Goal: Task Accomplishment & Management: Manage account settings

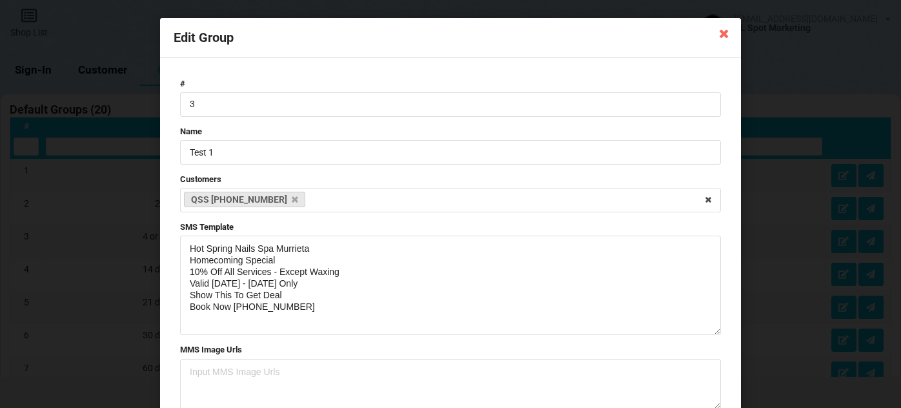
select select "25"
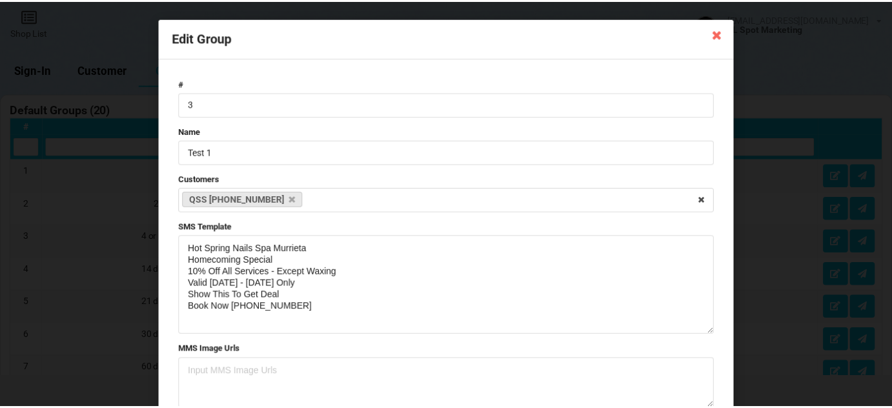
scroll to position [860, 0]
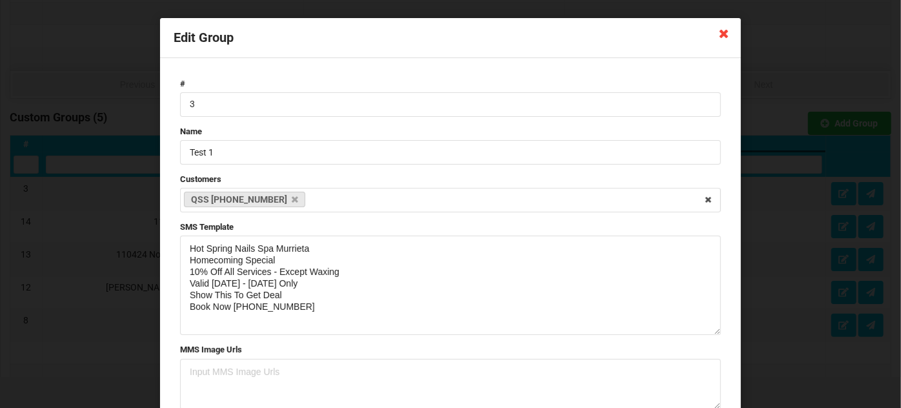
click at [723, 32] on icon at bounding box center [723, 33] width 21 height 21
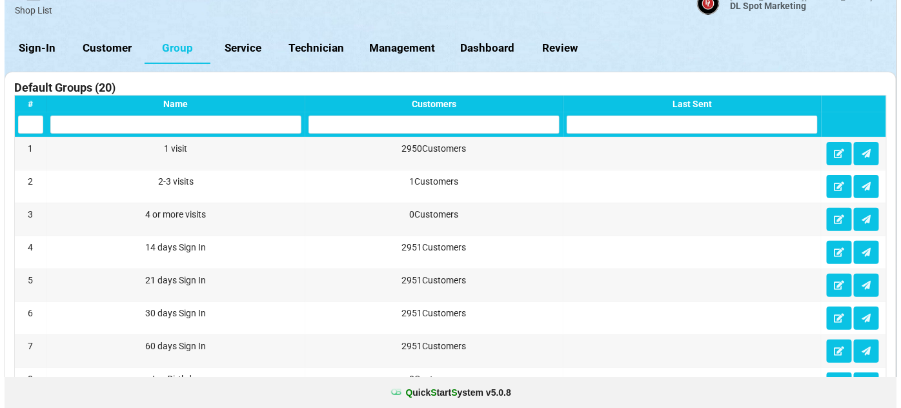
scroll to position [0, 0]
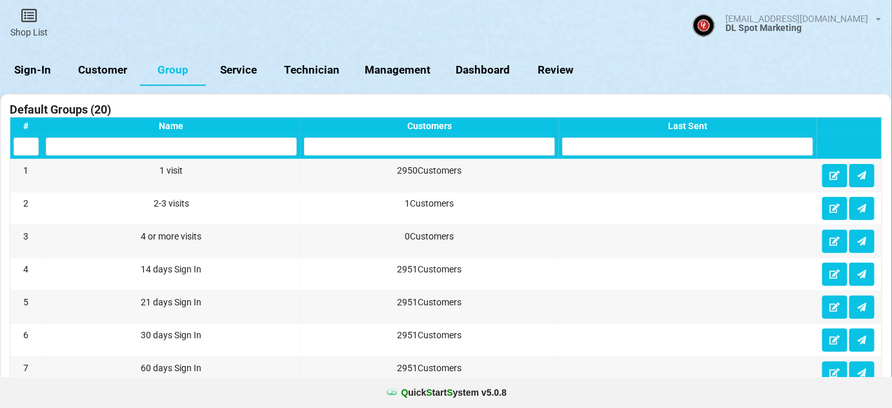
click at [37, 70] on link "Sign-In" at bounding box center [33, 70] width 66 height 31
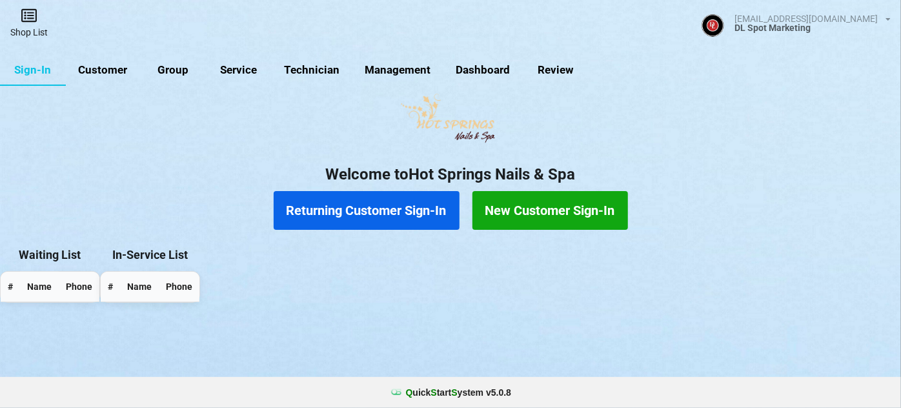
click at [30, 17] on icon at bounding box center [29, 15] width 18 height 15
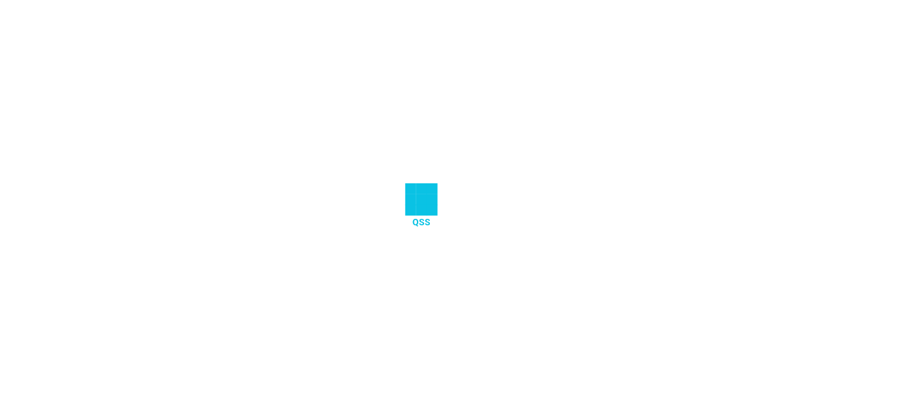
select select "25"
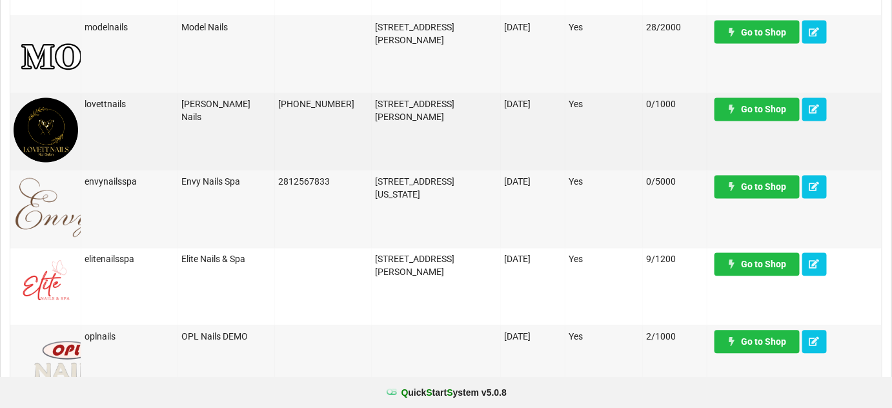
scroll to position [782, 0]
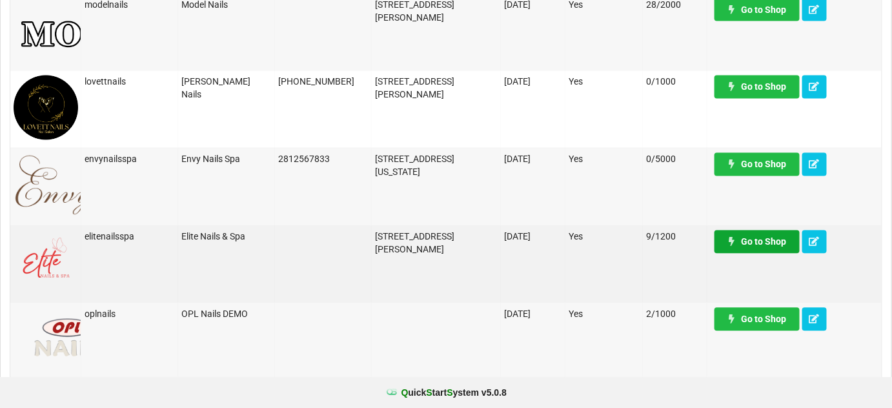
click at [759, 238] on link "Go to Shop" at bounding box center [756, 241] width 85 height 23
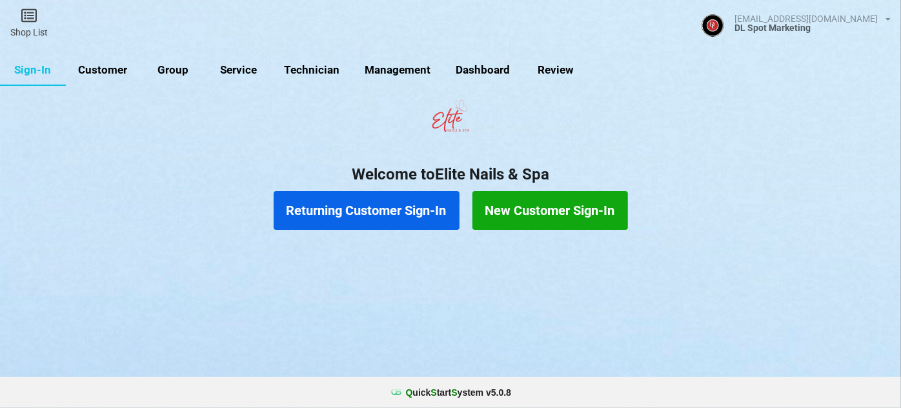
click at [97, 66] on link "Customer" at bounding box center [103, 70] width 74 height 31
select select "25"
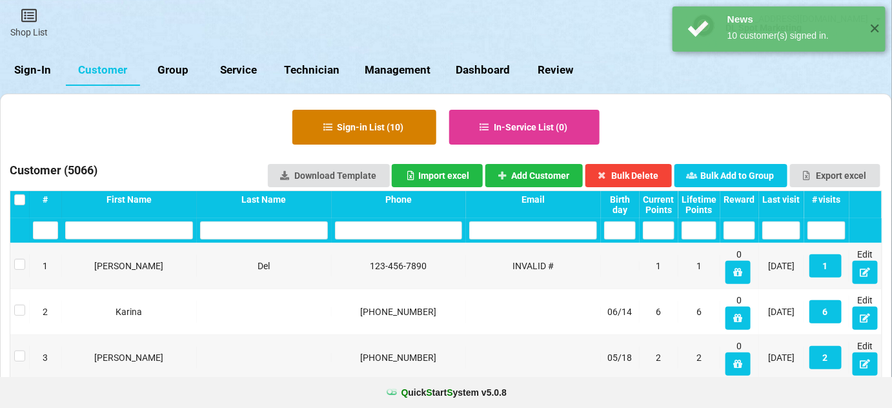
click at [394, 128] on button "Sign-in List ( 10 )" at bounding box center [364, 127] width 144 height 35
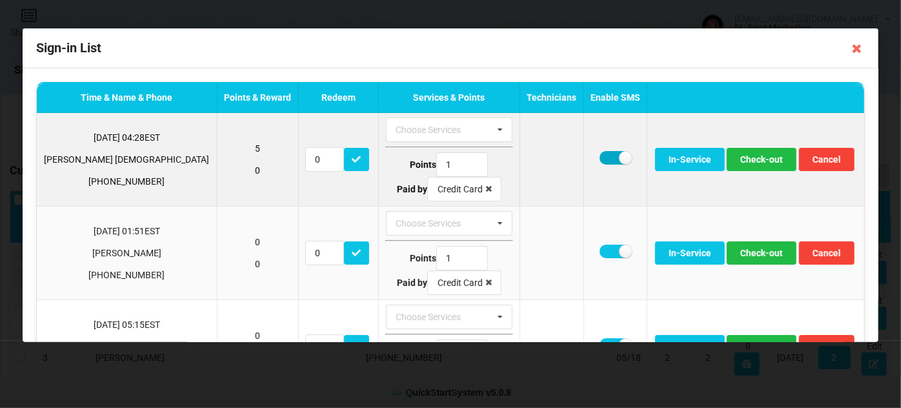
click at [599, 154] on label at bounding box center [615, 158] width 32 height 14
checkbox input "false"
click at [733, 163] on button "Check-out" at bounding box center [761, 159] width 70 height 23
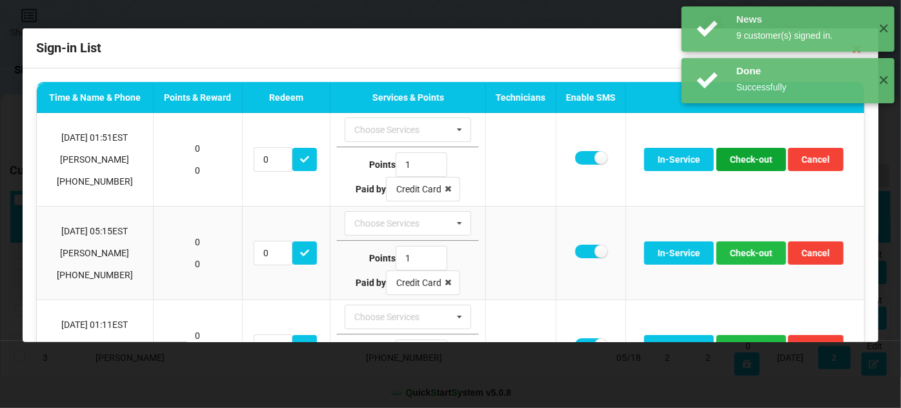
click at [733, 163] on button "Check-out" at bounding box center [751, 159] width 70 height 23
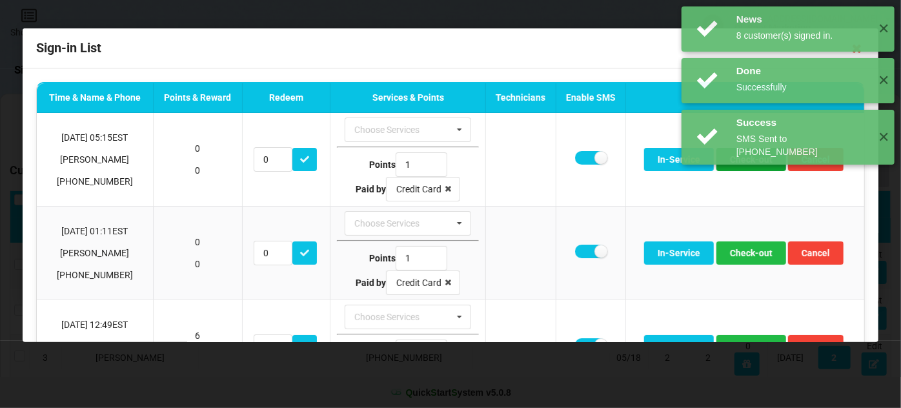
click at [733, 163] on button "Check-out" at bounding box center [751, 159] width 70 height 23
click at [733, 171] on div "News 8 customer(s) signed in. ✕" at bounding box center [787, 193] width 213 height 45
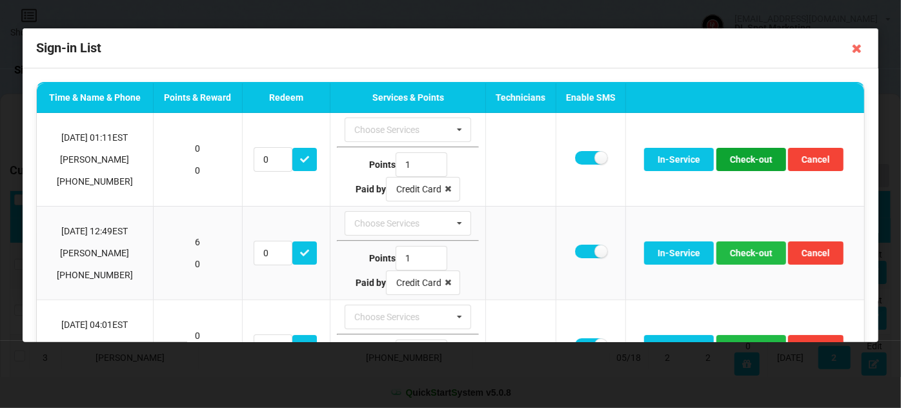
click at [733, 163] on button "Check-out" at bounding box center [751, 159] width 70 height 23
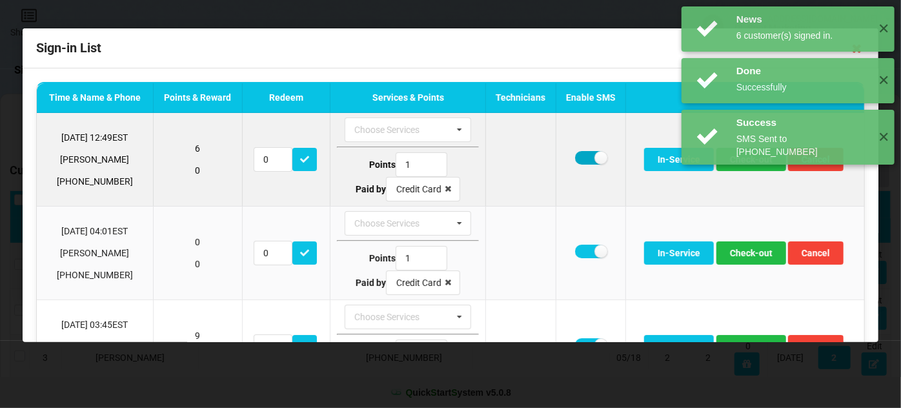
click at [575, 155] on label at bounding box center [591, 158] width 32 height 14
checkbox input "false"
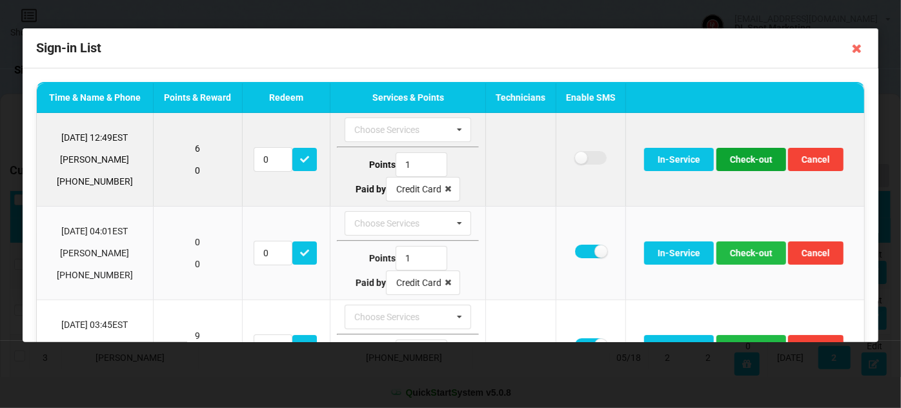
click at [748, 159] on button "Check-out" at bounding box center [751, 159] width 70 height 23
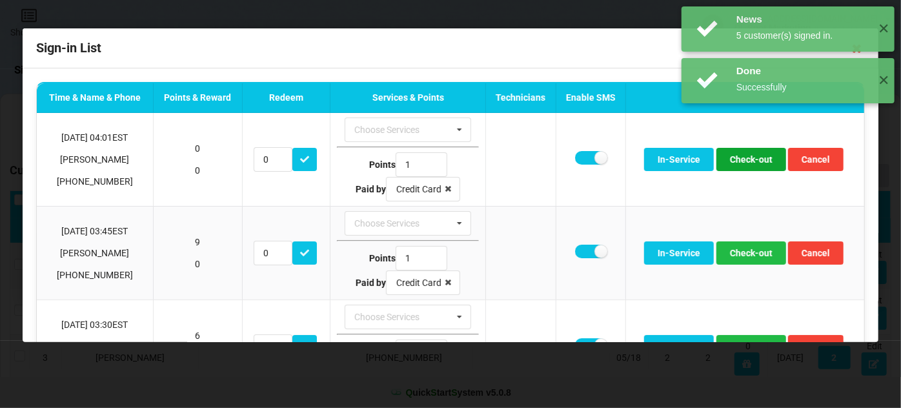
click at [748, 159] on button "Check-out" at bounding box center [751, 159] width 70 height 23
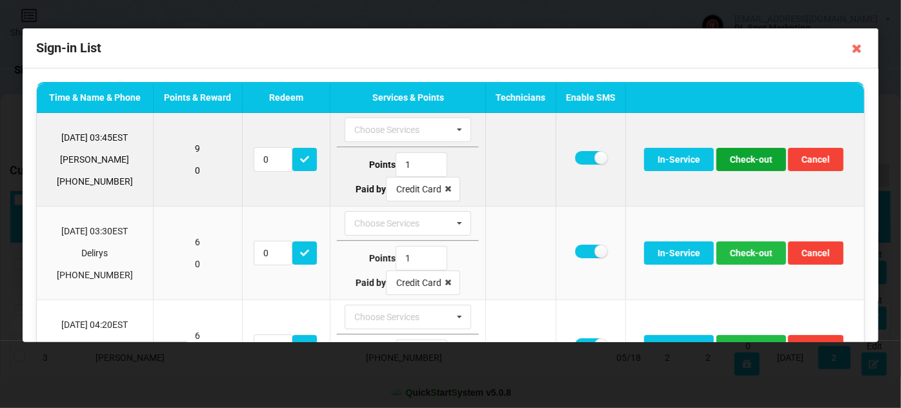
click at [748, 162] on button "Check-out" at bounding box center [751, 159] width 70 height 23
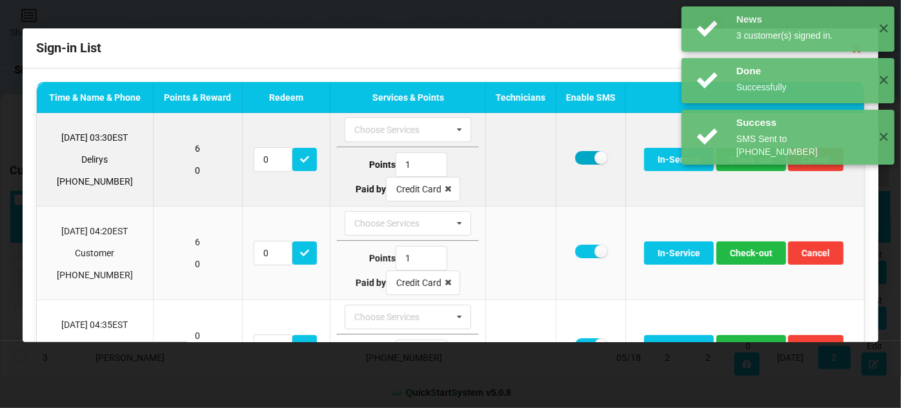
click at [579, 157] on label at bounding box center [591, 158] width 32 height 14
checkbox input "false"
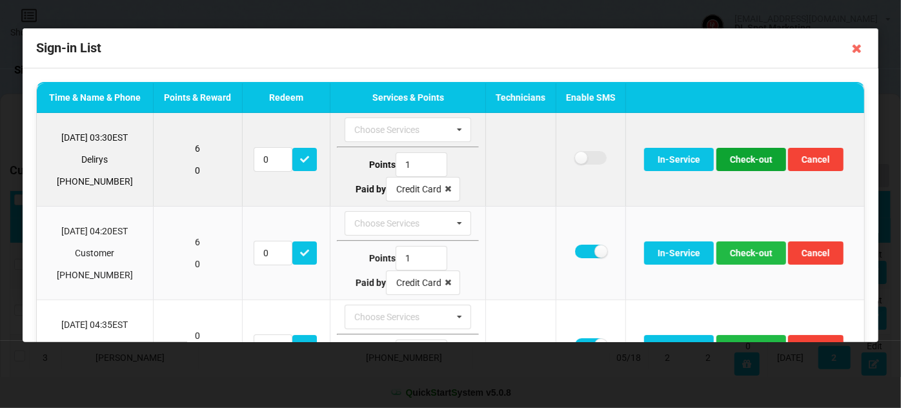
click at [738, 159] on button "Check-out" at bounding box center [751, 159] width 70 height 23
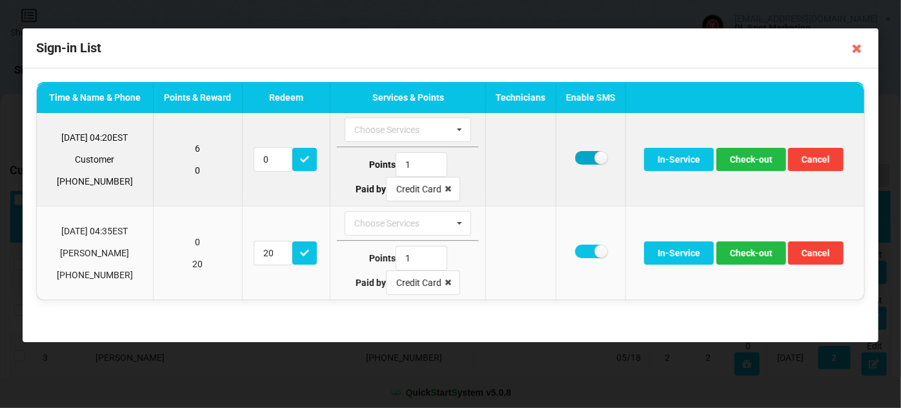
click at [580, 158] on label at bounding box center [591, 158] width 32 height 14
checkbox input "false"
click at [752, 159] on button "Check-out" at bounding box center [751, 159] width 70 height 23
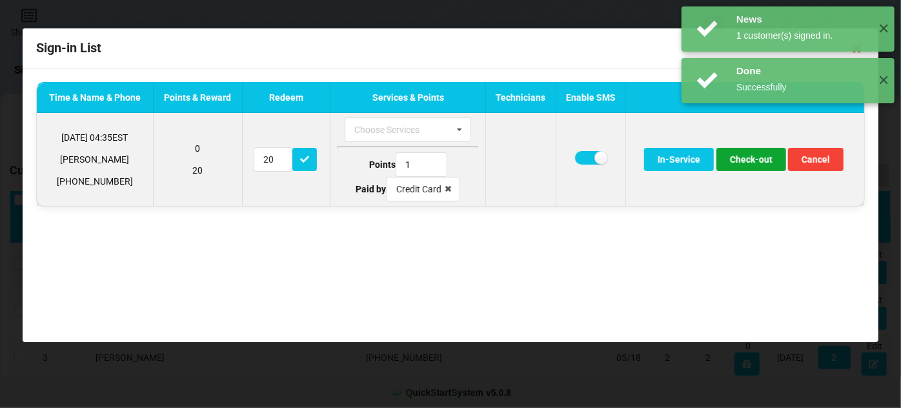
click at [748, 160] on button "Check-out" at bounding box center [751, 159] width 70 height 23
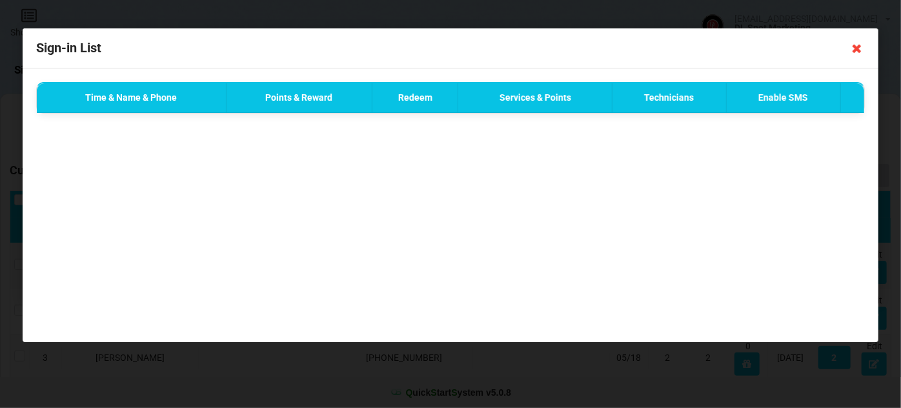
click at [856, 51] on icon at bounding box center [856, 48] width 21 height 21
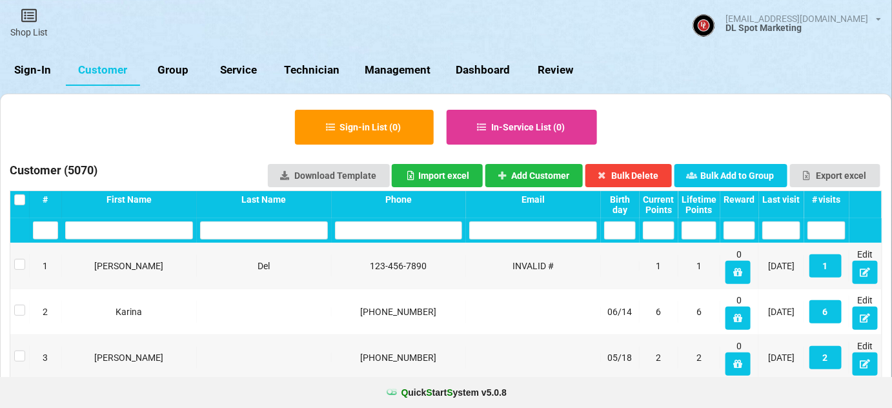
click at [39, 70] on link "Sign-In" at bounding box center [33, 70] width 66 height 31
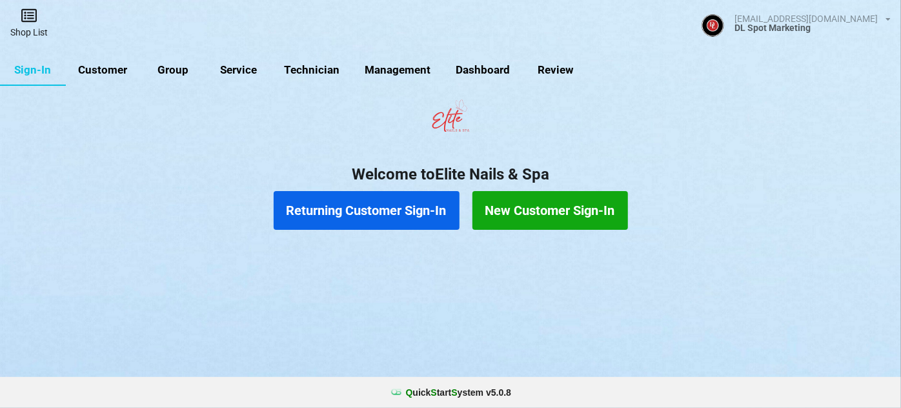
click at [27, 23] on link "Shop List" at bounding box center [29, 23] width 58 height 46
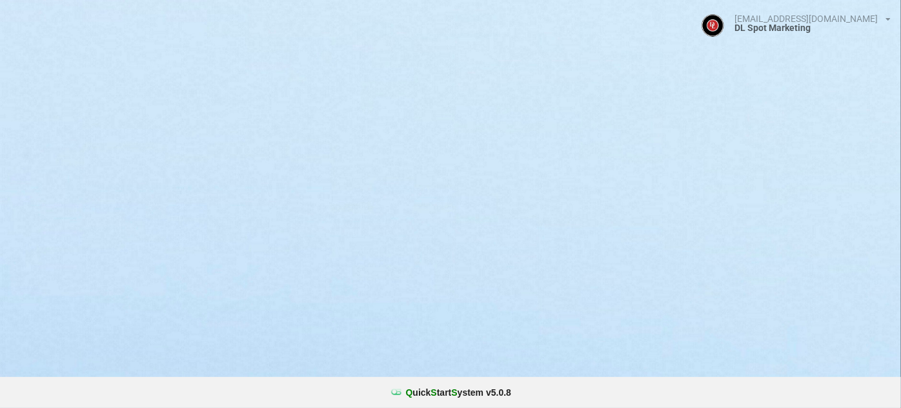
select select "25"
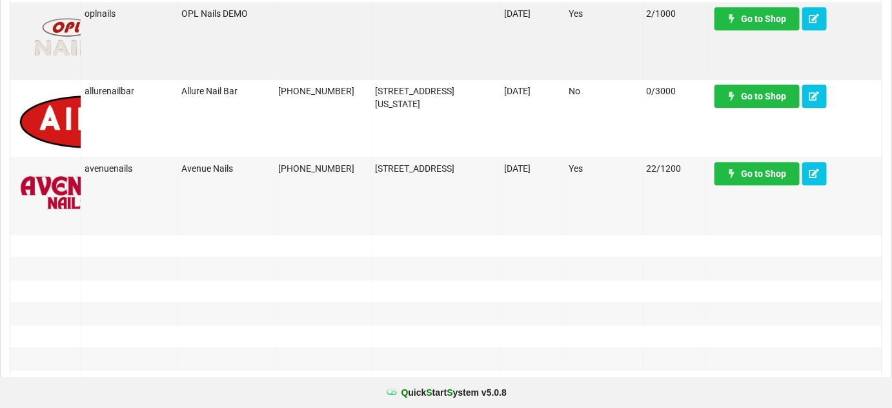
scroll to position [1094, 0]
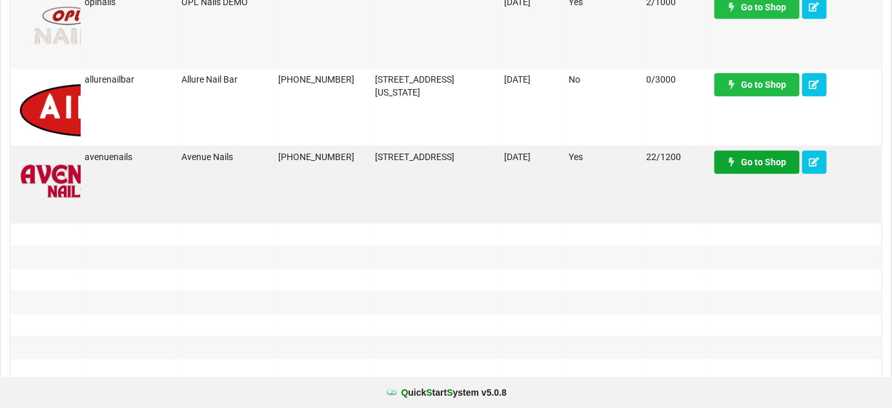
click at [766, 165] on link "Go to Shop" at bounding box center [756, 161] width 85 height 23
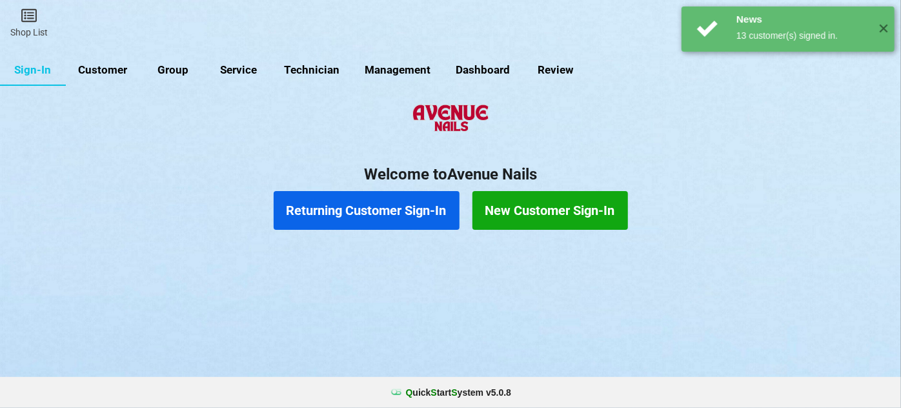
click at [94, 70] on link "Customer" at bounding box center [103, 70] width 74 height 31
select select "25"
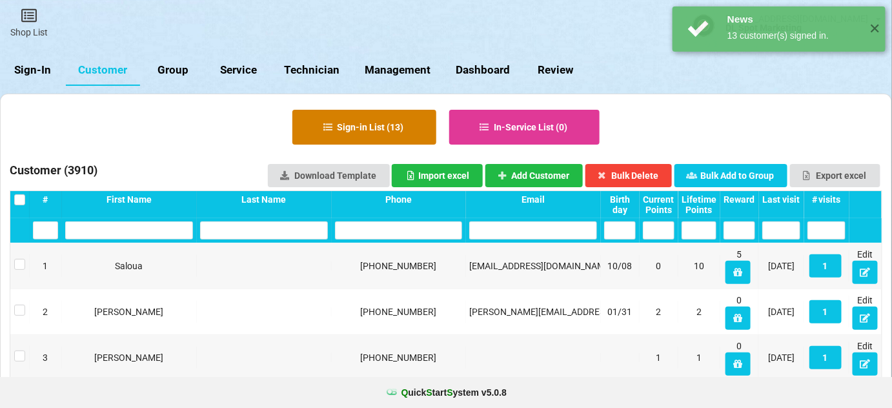
click at [347, 128] on button "Sign-in List ( 13 )" at bounding box center [364, 127] width 144 height 35
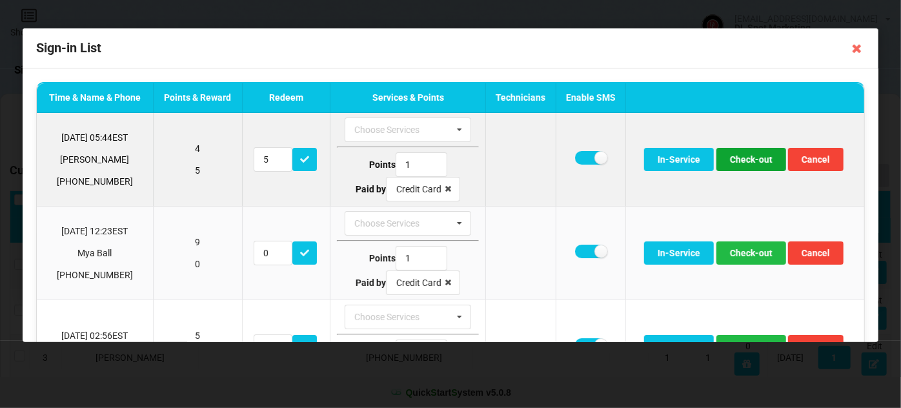
click at [747, 161] on button "Check-out" at bounding box center [751, 159] width 70 height 23
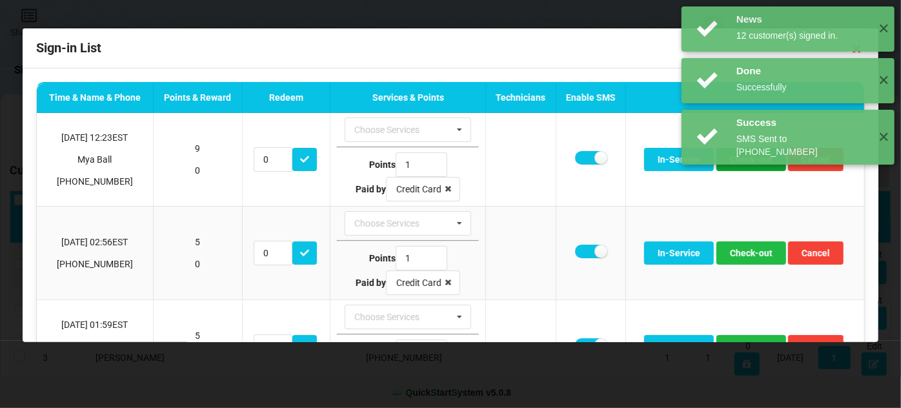
click at [747, 161] on button "Check-out" at bounding box center [751, 159] width 70 height 23
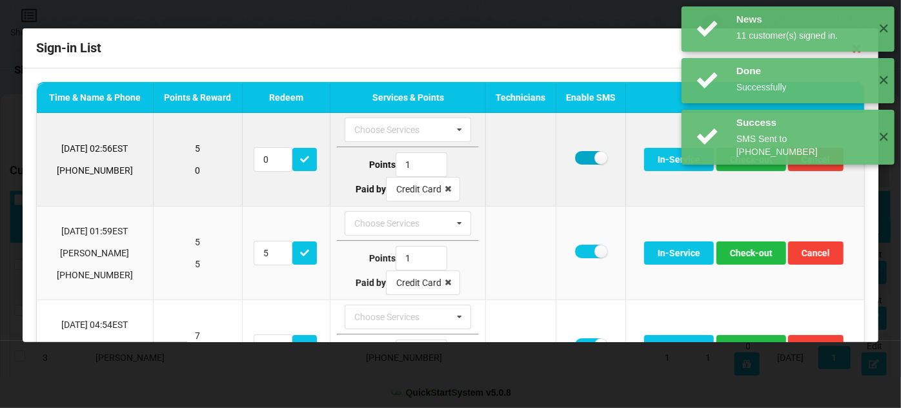
click at [577, 159] on label at bounding box center [591, 158] width 32 height 14
checkbox input "false"
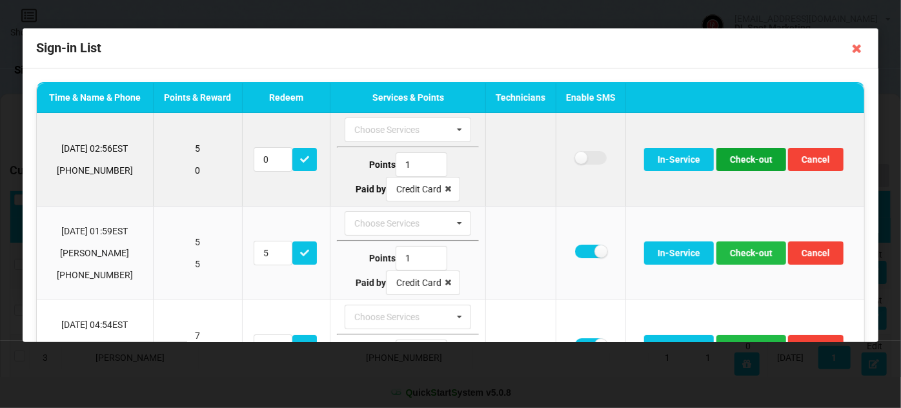
click at [762, 161] on button "Check-out" at bounding box center [751, 159] width 70 height 23
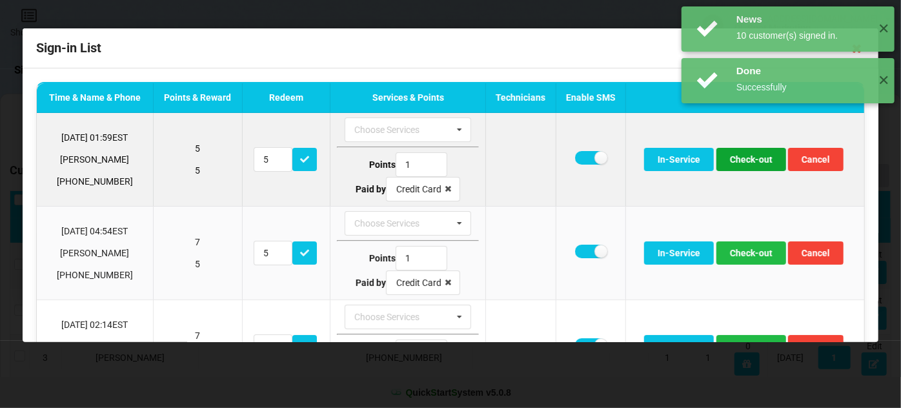
click at [739, 161] on button "Check-out" at bounding box center [751, 159] width 70 height 23
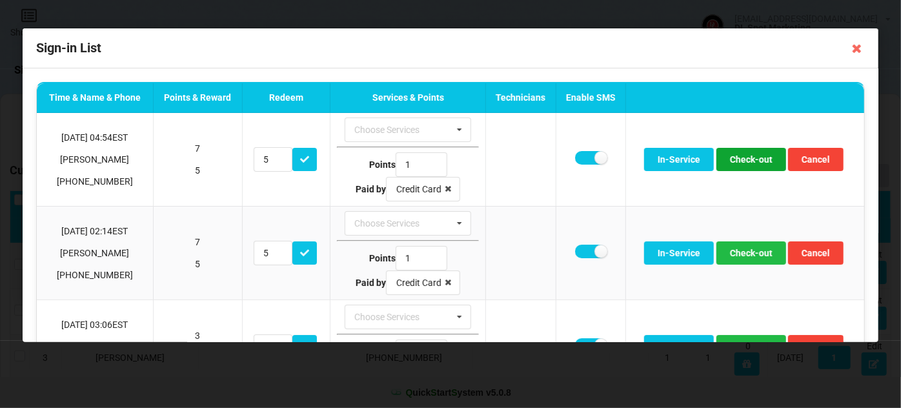
click at [739, 161] on button "Check-out" at bounding box center [751, 159] width 70 height 23
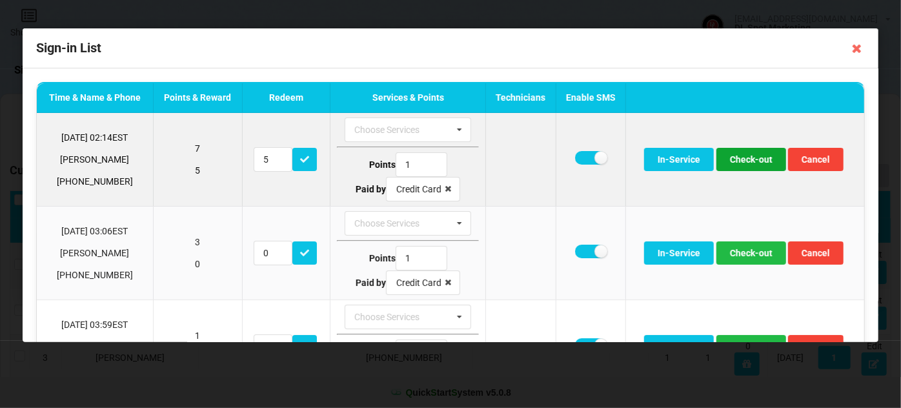
click at [739, 161] on button "Check-out" at bounding box center [751, 159] width 70 height 23
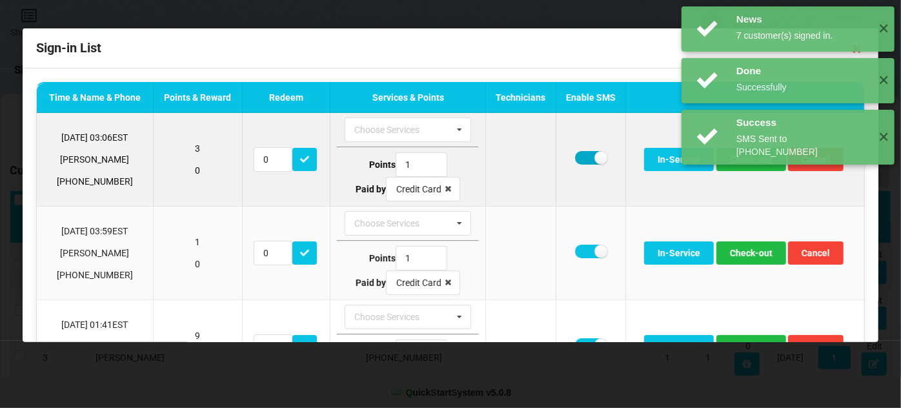
click at [578, 157] on label at bounding box center [591, 158] width 32 height 14
checkbox input "false"
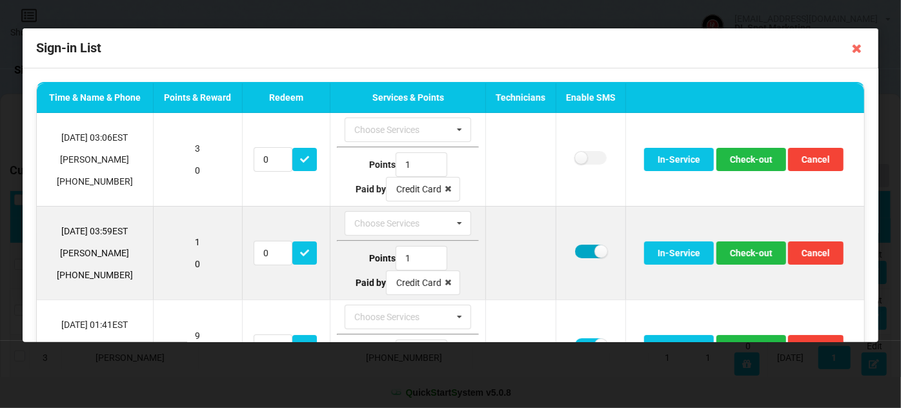
click at [579, 248] on label at bounding box center [591, 251] width 32 height 14
checkbox input "false"
click at [743, 245] on button "Check-out" at bounding box center [751, 252] width 70 height 23
click at [740, 255] on button "Check-out" at bounding box center [751, 252] width 70 height 23
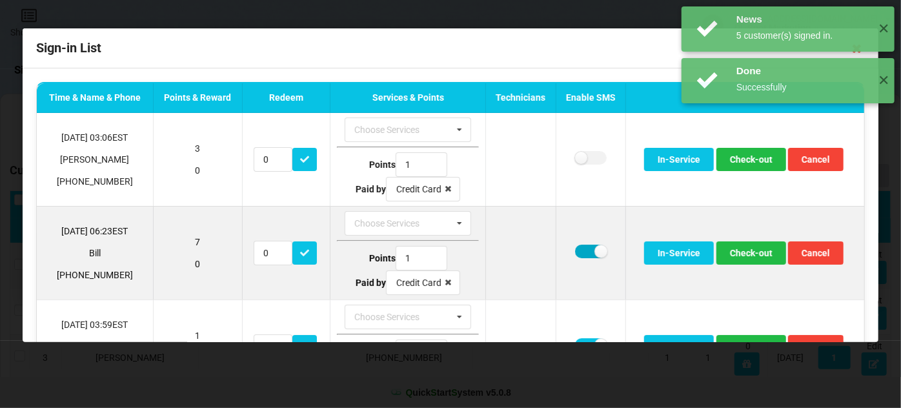
click at [575, 250] on label at bounding box center [591, 251] width 32 height 14
checkbox input "false"
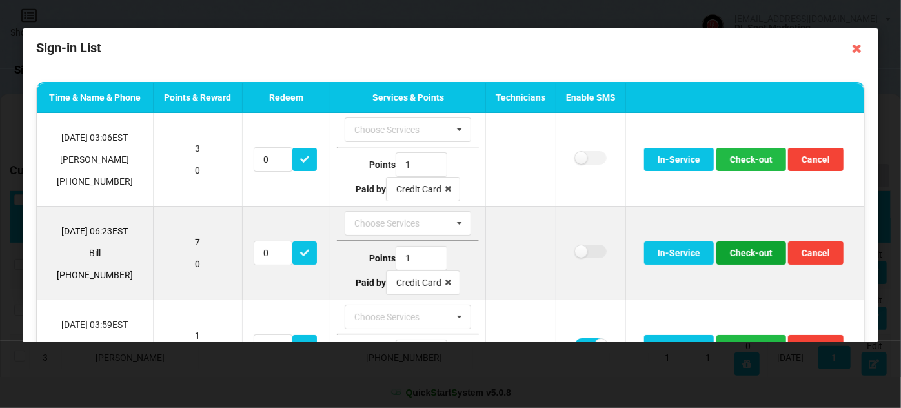
click at [744, 253] on button "Check-out" at bounding box center [751, 252] width 70 height 23
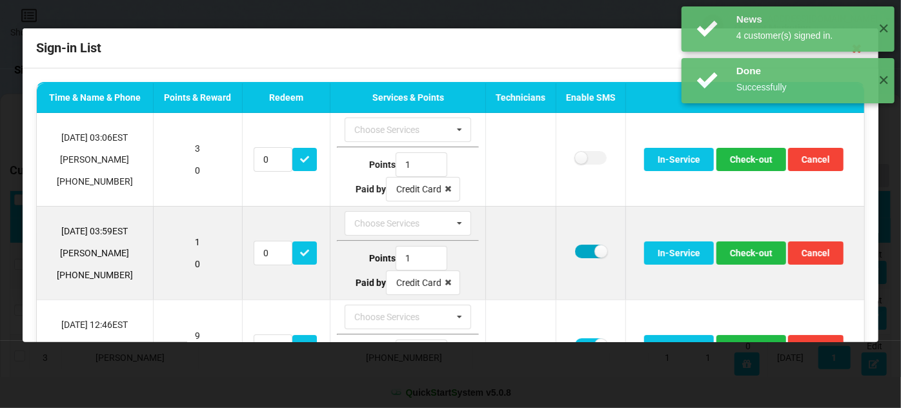
click at [586, 249] on label at bounding box center [591, 251] width 32 height 14
checkbox input "false"
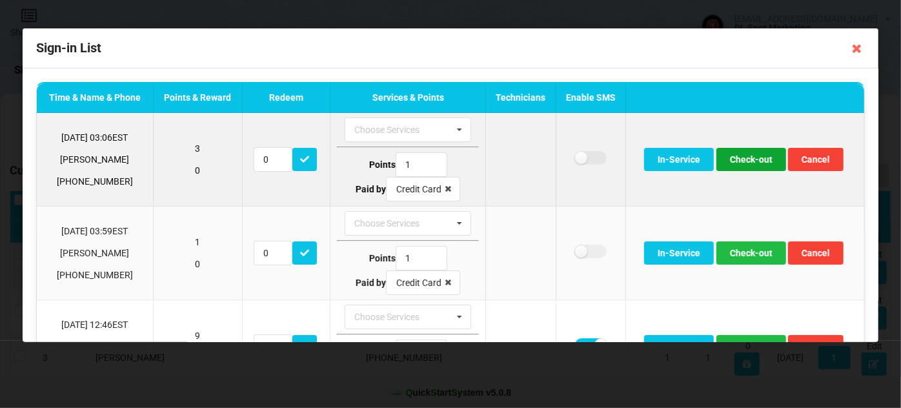
click at [744, 163] on button "Check-out" at bounding box center [751, 159] width 70 height 23
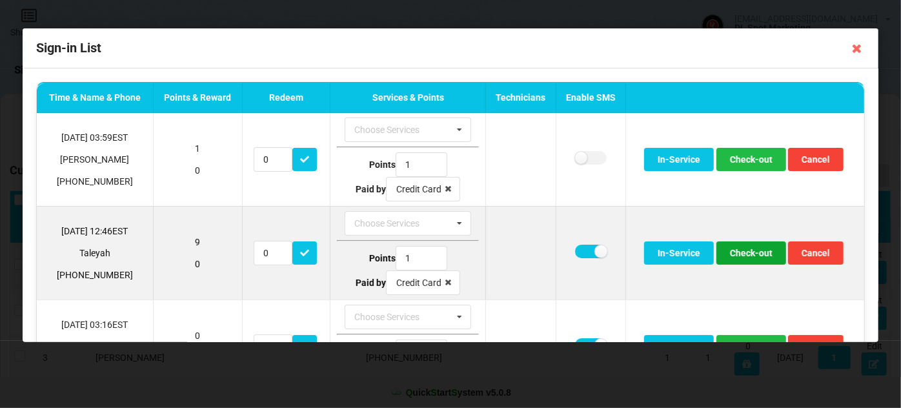
click at [749, 254] on button "Check-out" at bounding box center [751, 252] width 70 height 23
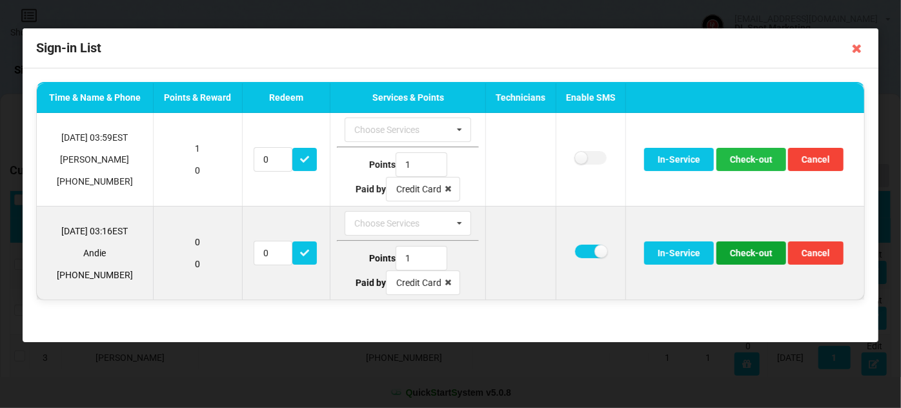
click at [744, 250] on button "Check-out" at bounding box center [751, 252] width 70 height 23
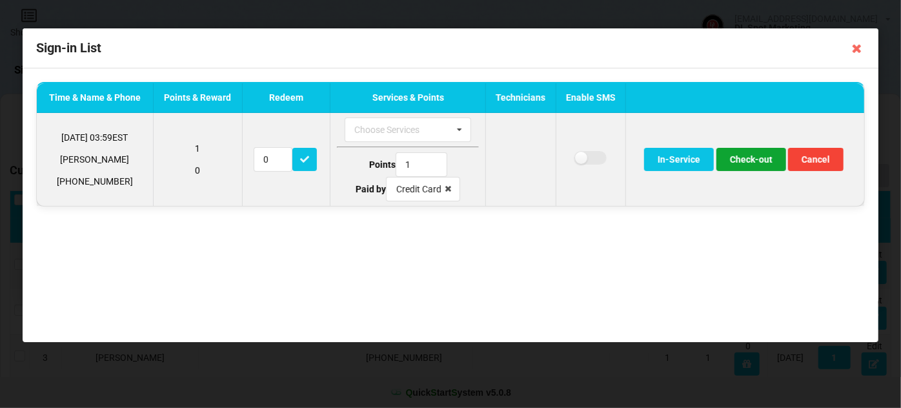
click at [746, 163] on button "Check-out" at bounding box center [751, 159] width 70 height 23
